Goal: Task Accomplishment & Management: Manage account settings

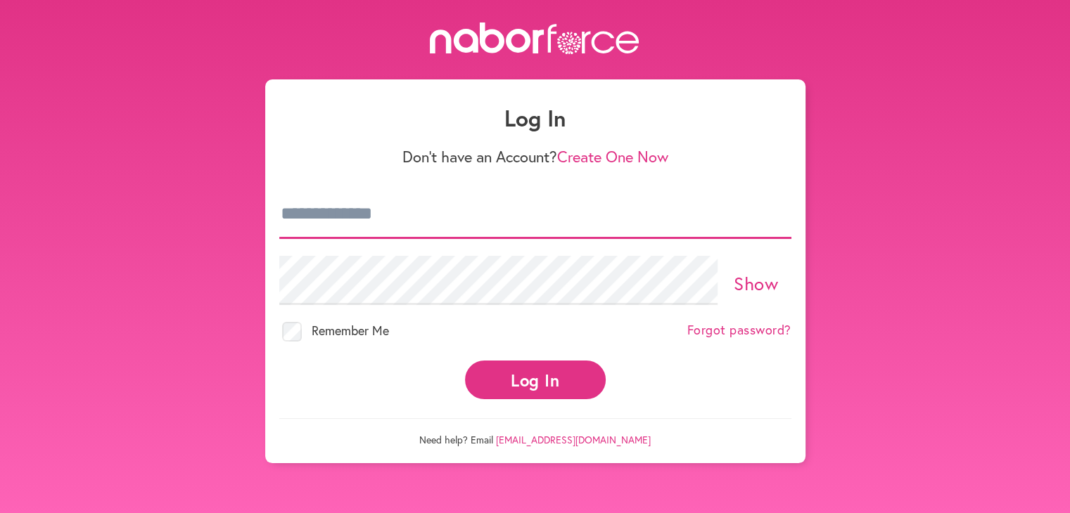
click at [387, 212] on input "email" at bounding box center [535, 214] width 512 height 49
type input "**********"
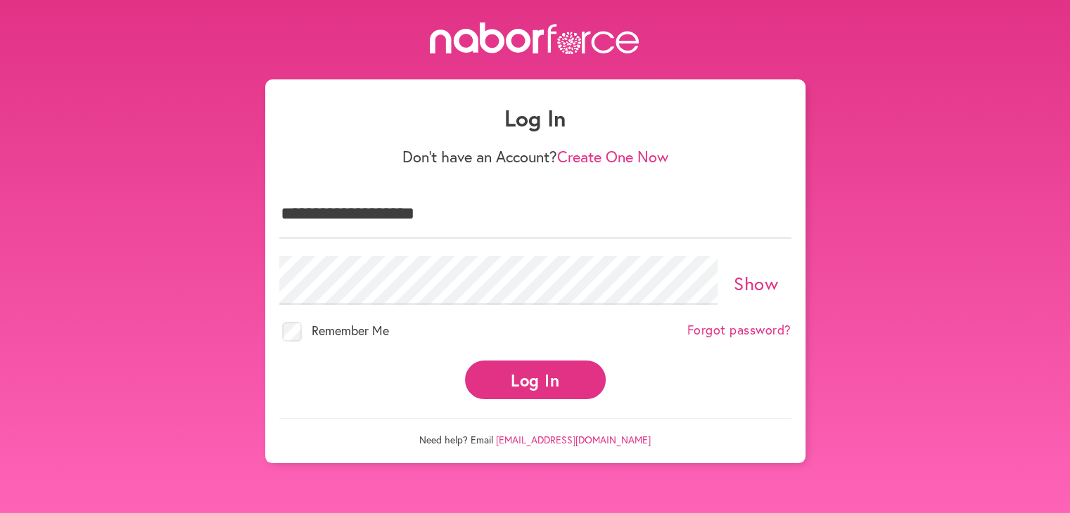
click at [532, 372] on button "Log In" at bounding box center [535, 380] width 141 height 39
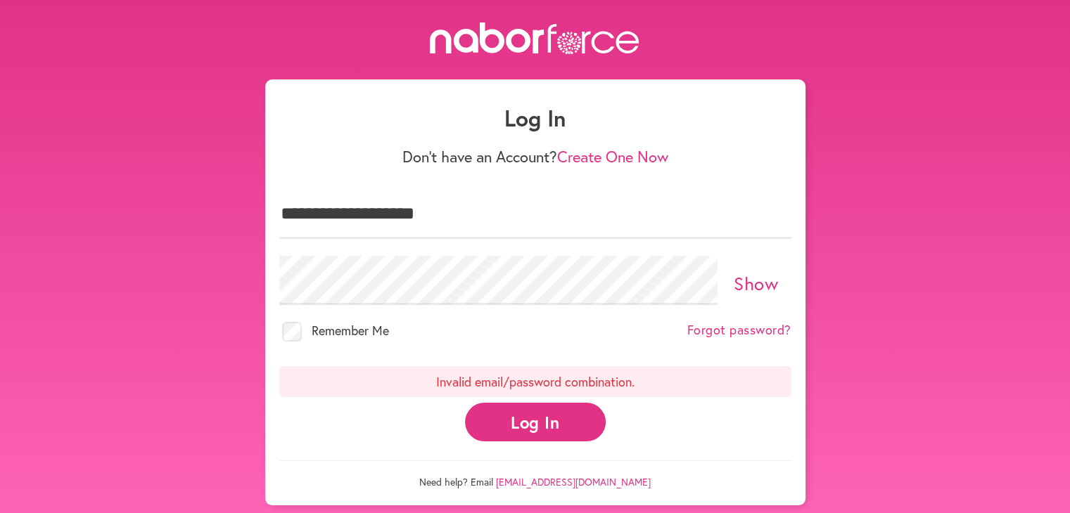
click at [499, 418] on button "Log In" at bounding box center [535, 422] width 141 height 39
click at [520, 420] on button "Log In" at bounding box center [535, 422] width 141 height 39
click at [742, 278] on link "Show" at bounding box center [755, 283] width 44 height 24
click at [447, 248] on div "Hide" at bounding box center [535, 280] width 512 height 65
click at [504, 419] on button "Log In" at bounding box center [535, 422] width 141 height 39
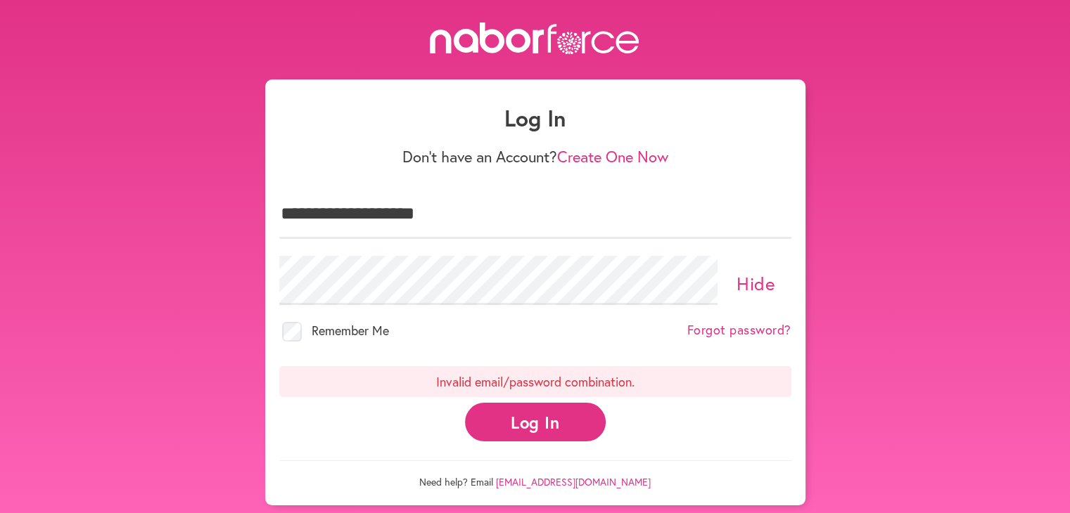
click at [728, 323] on link "Forgot password?" at bounding box center [739, 330] width 104 height 15
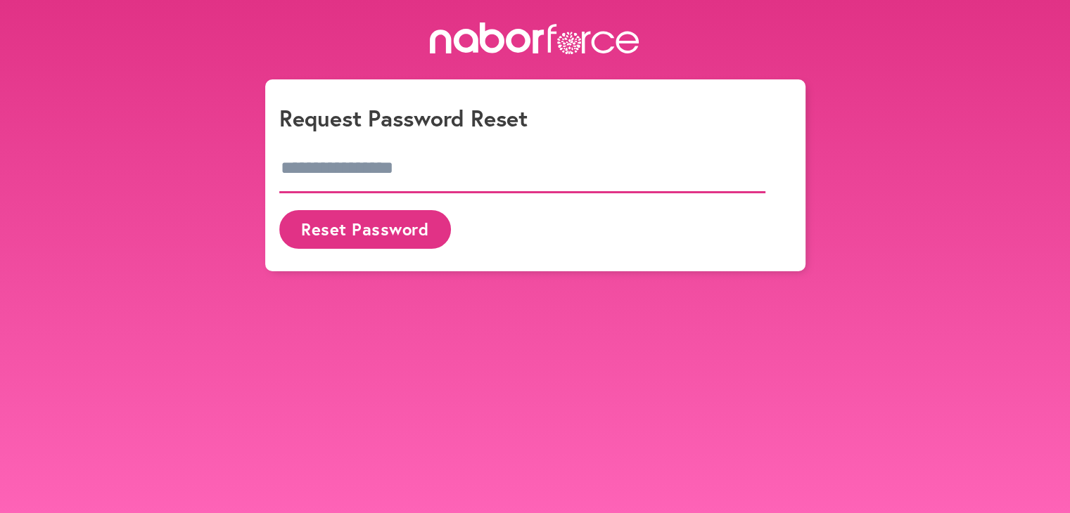
click at [335, 165] on input "email" at bounding box center [522, 168] width 487 height 49
type input "**********"
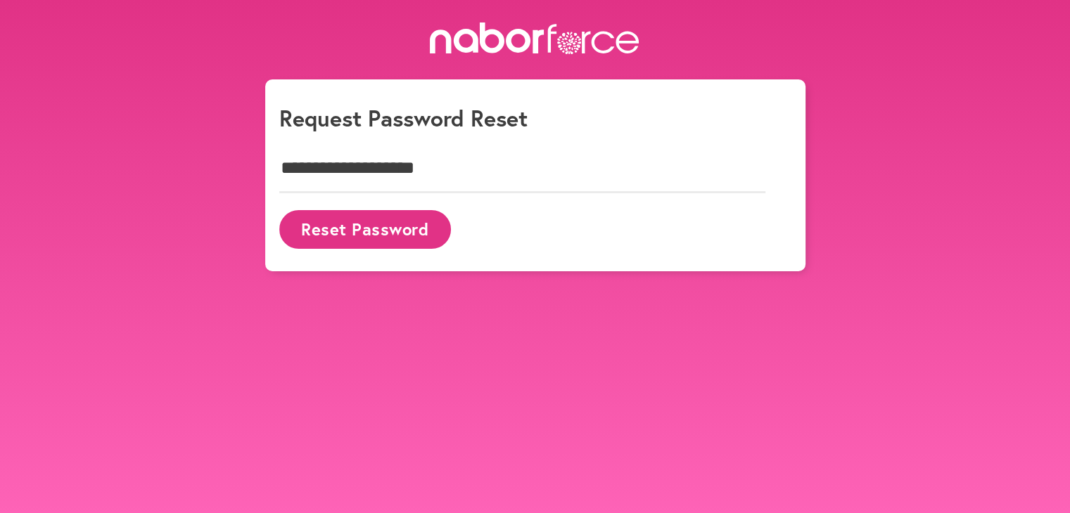
click at [326, 219] on button "Reset Password" at bounding box center [365, 229] width 172 height 39
